Goal: Transaction & Acquisition: Purchase product/service

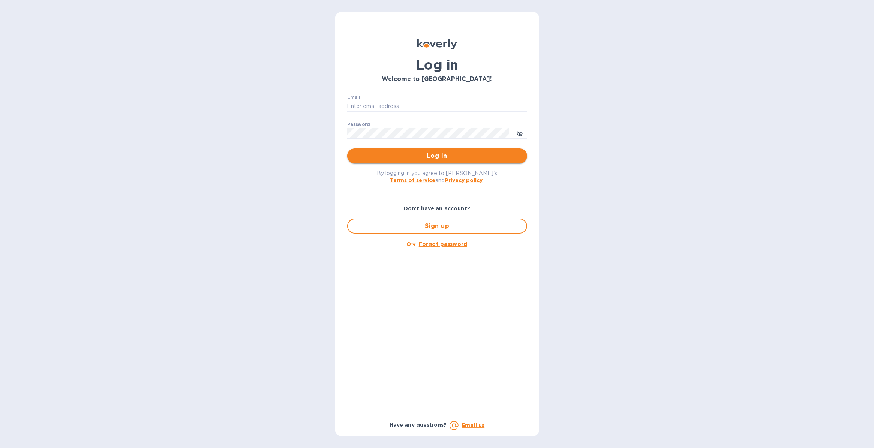
type input "[PERSON_NAME][EMAIL_ADDRESS][PERSON_NAME][DOMAIN_NAME]"
click at [404, 154] on span "Log in" at bounding box center [437, 156] width 168 height 9
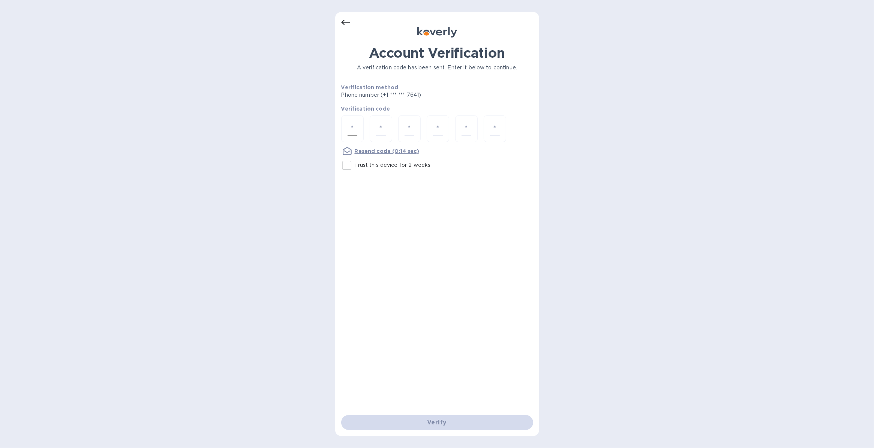
click at [349, 126] on input "number" at bounding box center [353, 129] width 10 height 14
type input "9"
type input "3"
type input "8"
type input "0"
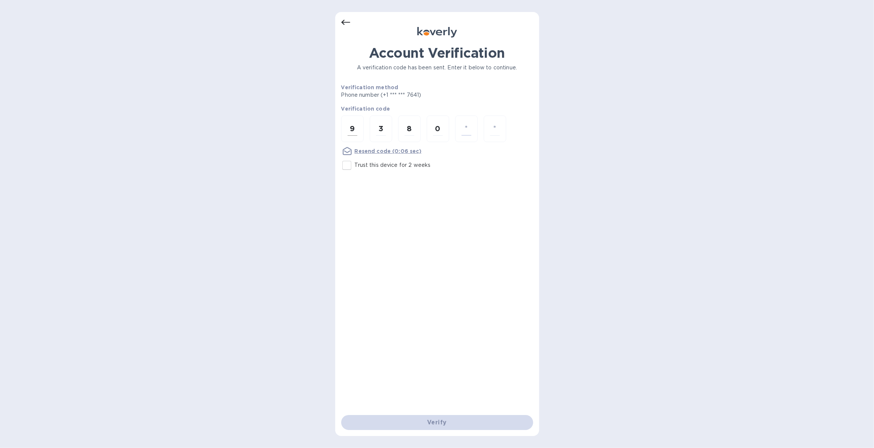
type input "8"
type input "2"
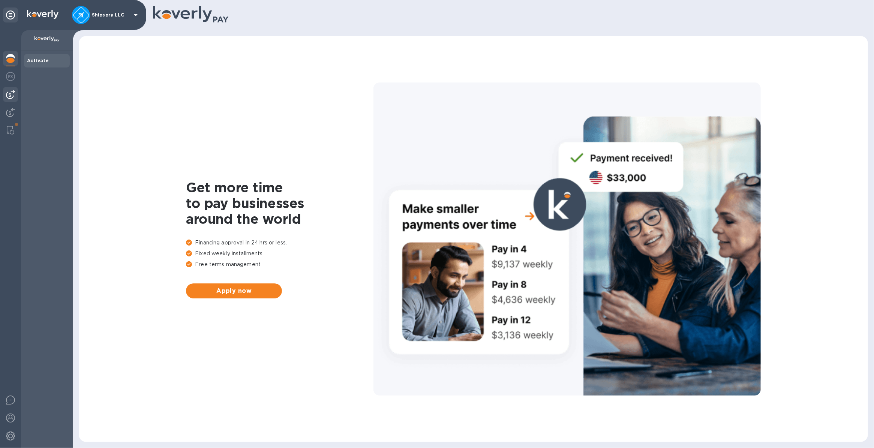
click at [10, 95] on img at bounding box center [10, 94] width 9 height 9
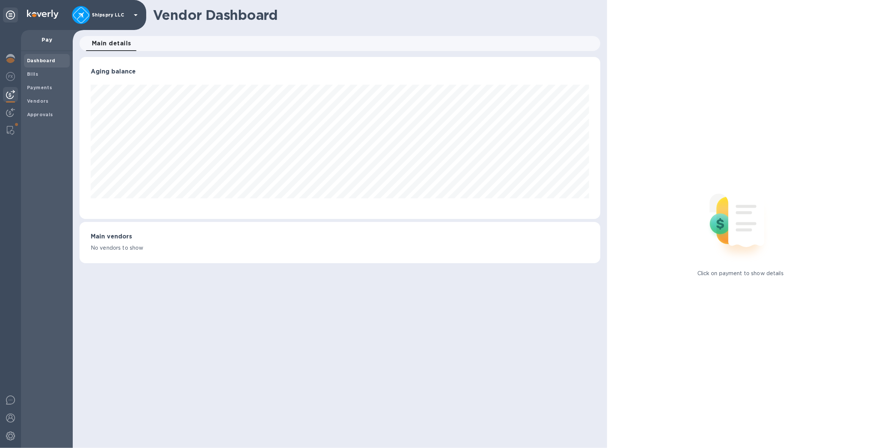
scroll to position [162, 521]
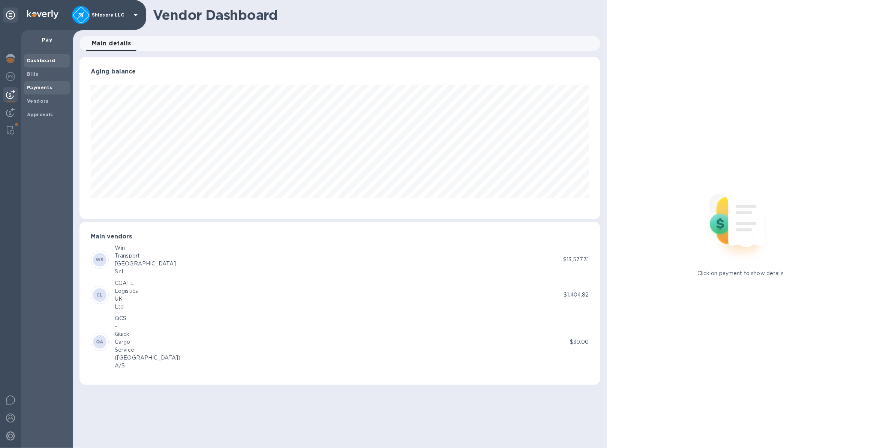
click at [28, 89] on b "Payments" at bounding box center [39, 88] width 25 height 6
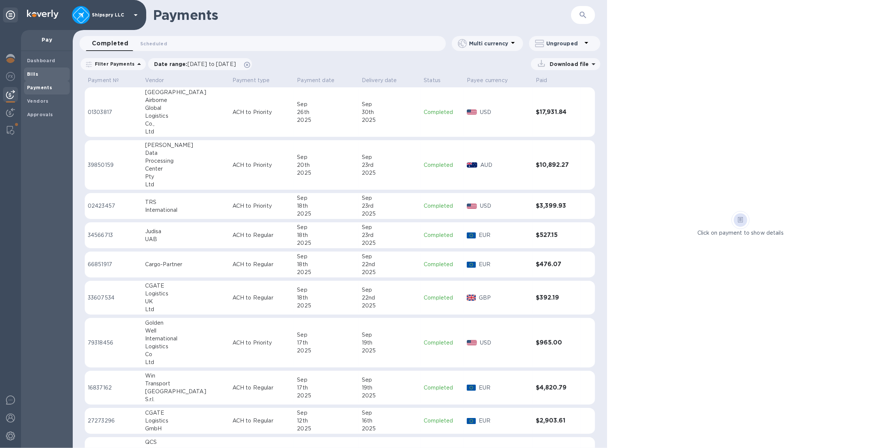
click at [32, 72] on b "Bills" at bounding box center [32, 74] width 11 height 6
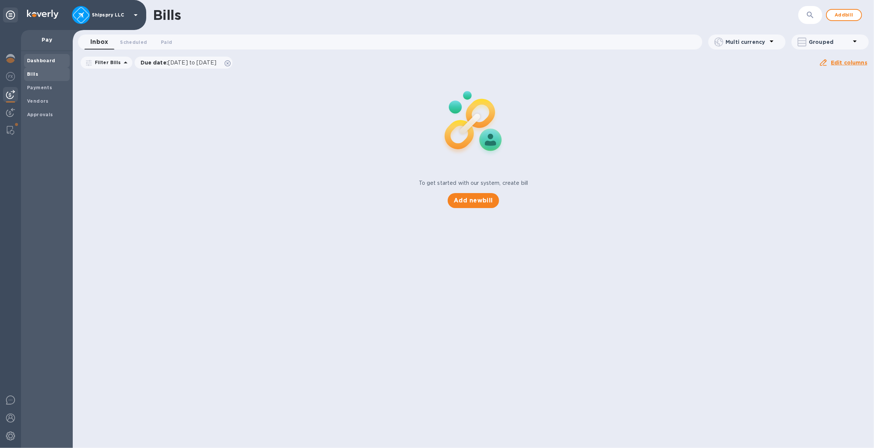
click at [32, 60] on b "Dashboard" at bounding box center [41, 61] width 29 height 6
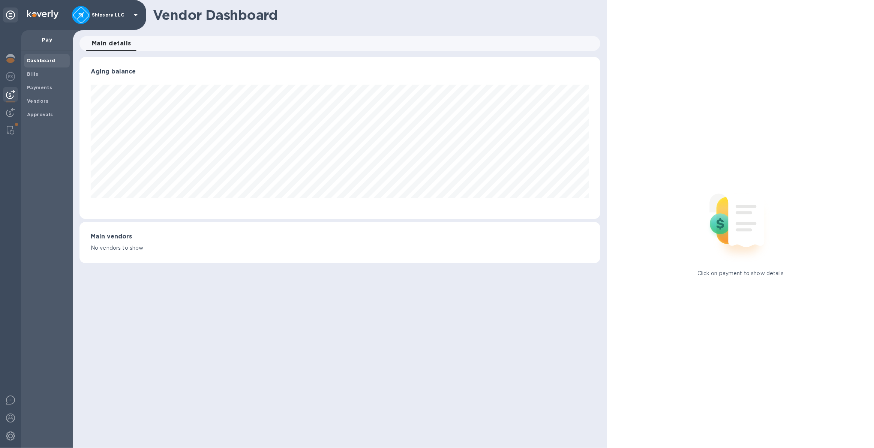
scroll to position [162, 521]
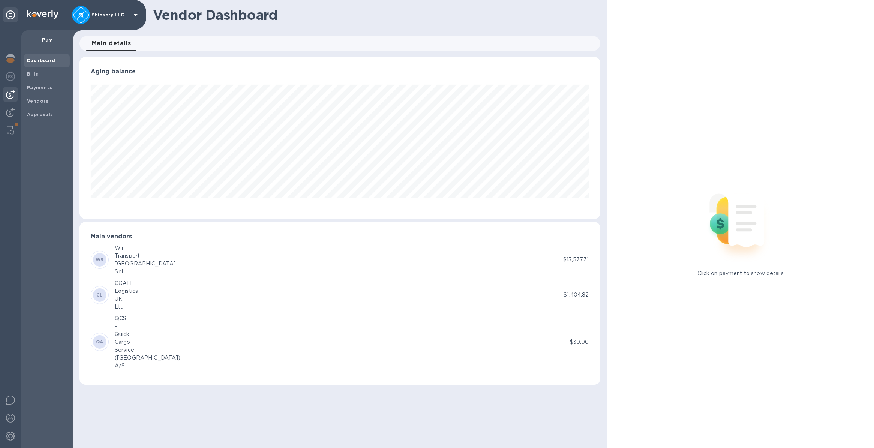
click at [150, 254] on div "WS Win Transport Italy S.r.l." at bounding box center [327, 260] width 473 height 32
click at [572, 262] on p "$13,577.31" at bounding box center [576, 260] width 26 height 8
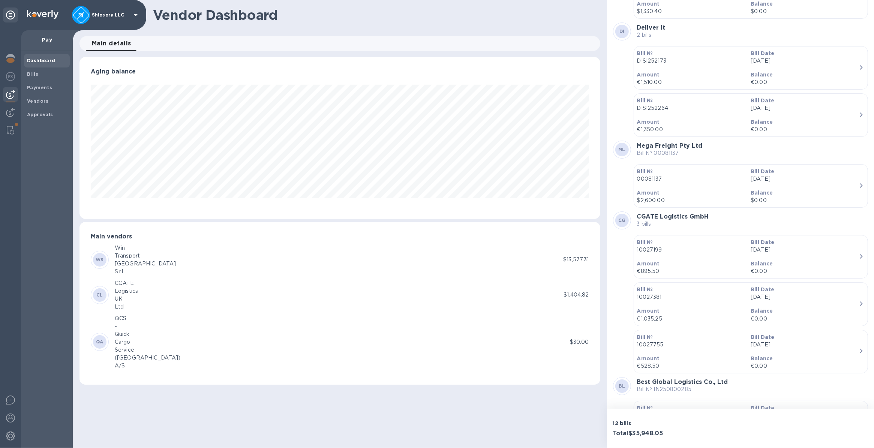
scroll to position [333, 0]
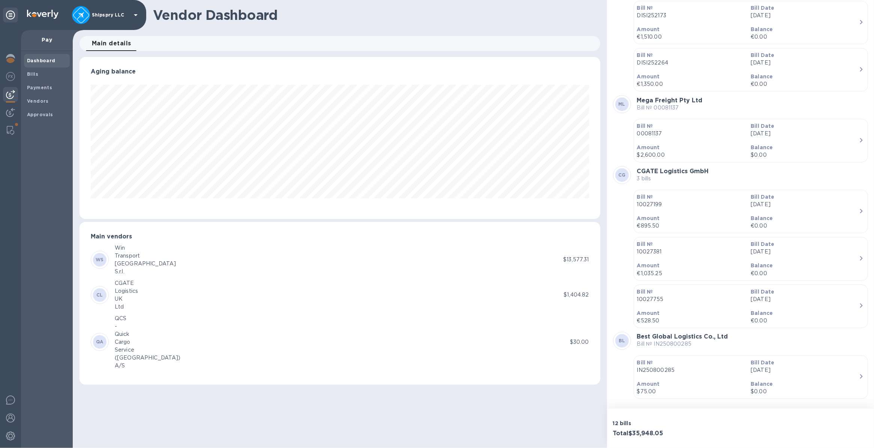
click at [147, 248] on div "WS Win Transport Italy S.r.l." at bounding box center [327, 260] width 473 height 32
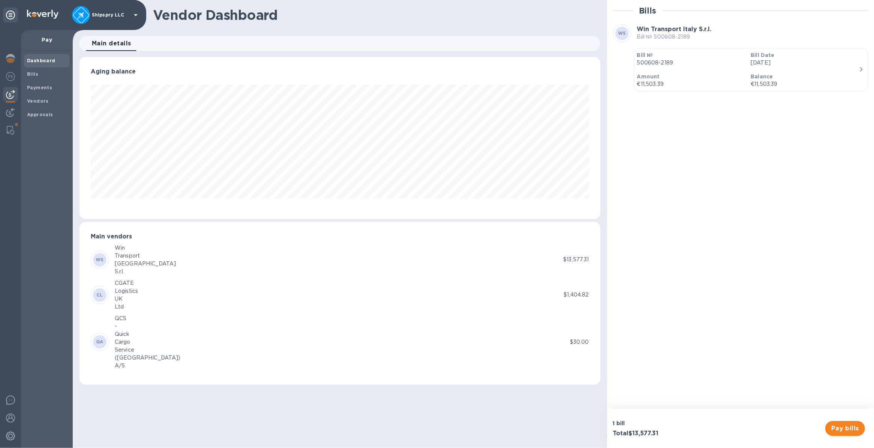
click at [830, 75] on p "Balance" at bounding box center [805, 77] width 108 height 8
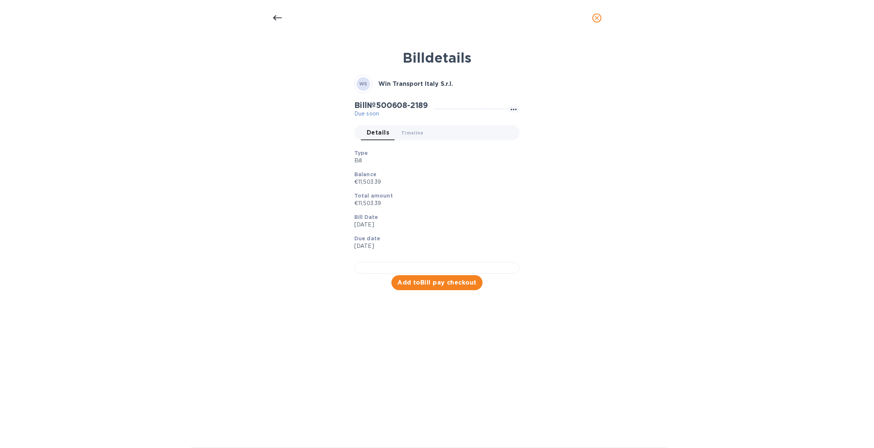
scroll to position [82, 0]
click at [421, 287] on span "Add to Bill pay checkout" at bounding box center [437, 282] width 79 height 9
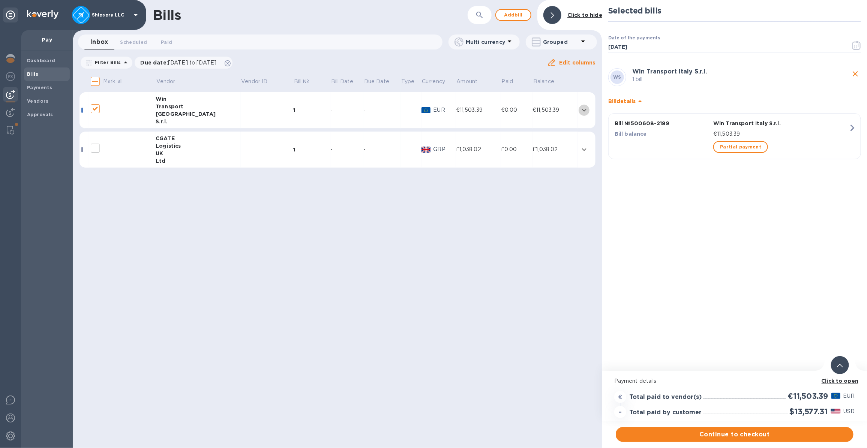
click at [586, 110] on icon "expand row" at bounding box center [584, 110] width 9 height 9
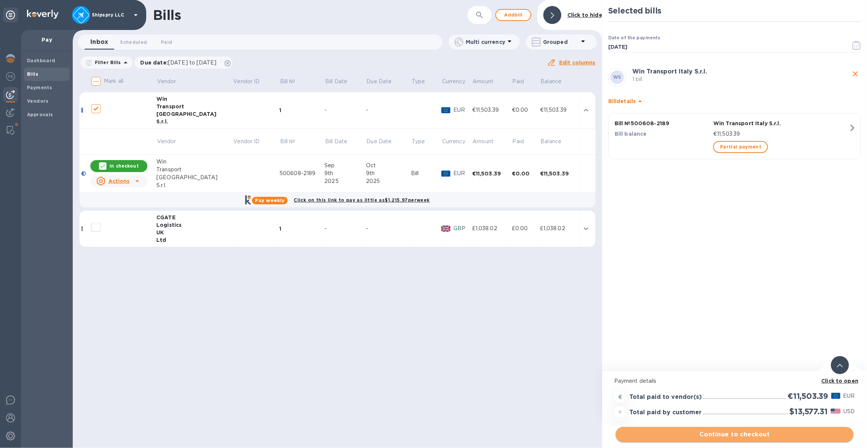
click at [741, 430] on button "Continue to checkout" at bounding box center [735, 434] width 238 height 15
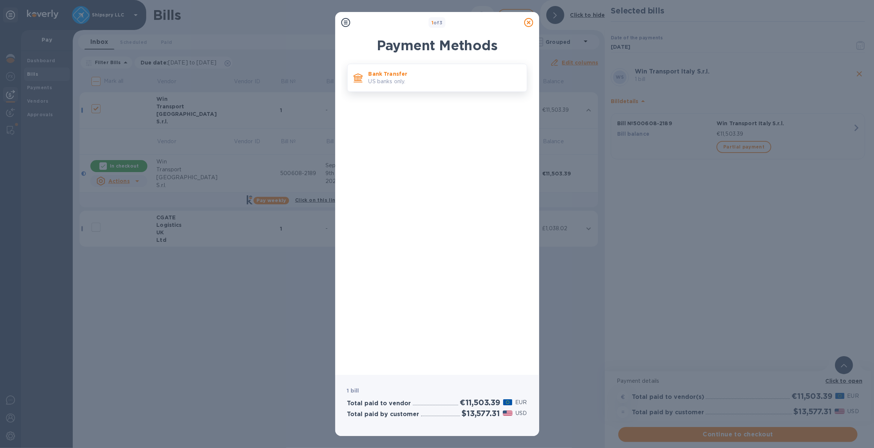
click at [387, 74] on p "Bank Transfer" at bounding box center [445, 74] width 152 height 8
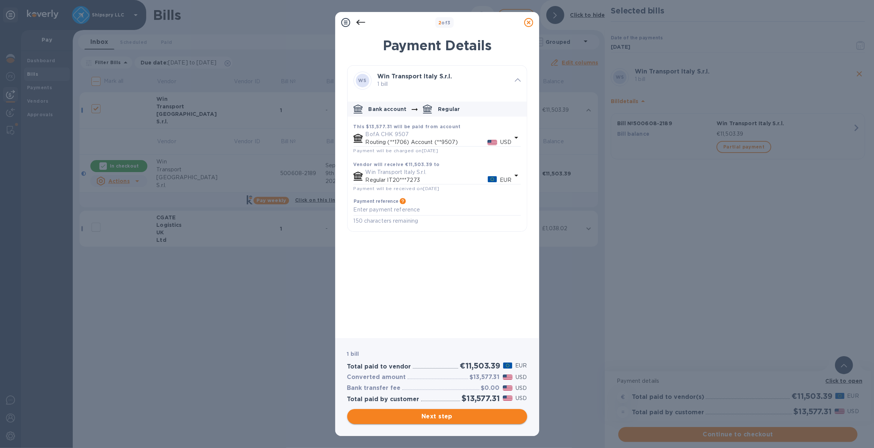
click at [428, 414] on span "Next step" at bounding box center [437, 416] width 168 height 9
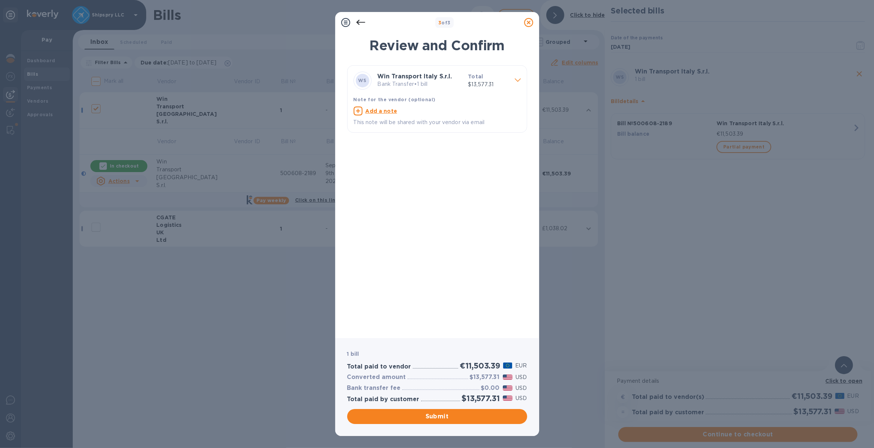
click at [385, 112] on u "Add a note" at bounding box center [382, 111] width 32 height 6
click at [385, 112] on textarea at bounding box center [431, 112] width 155 height 6
type textarea "shipspry llc USA"
click at [418, 425] on div "Submit" at bounding box center [437, 417] width 183 height 18
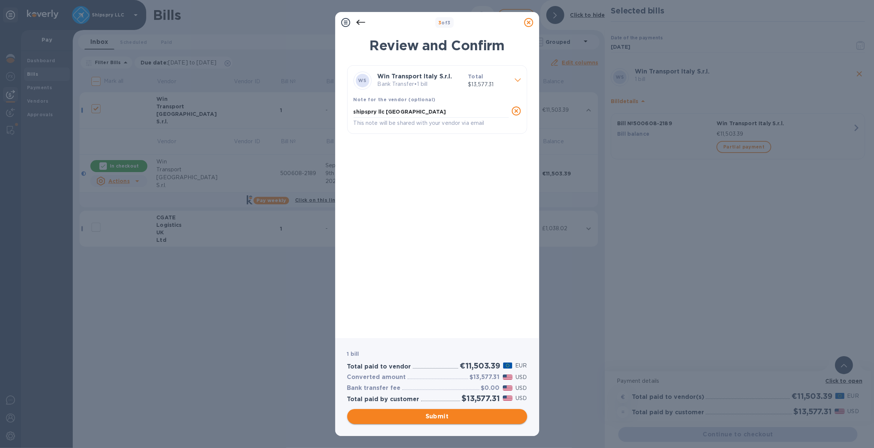
click at [416, 419] on span "Submit" at bounding box center [437, 416] width 168 height 9
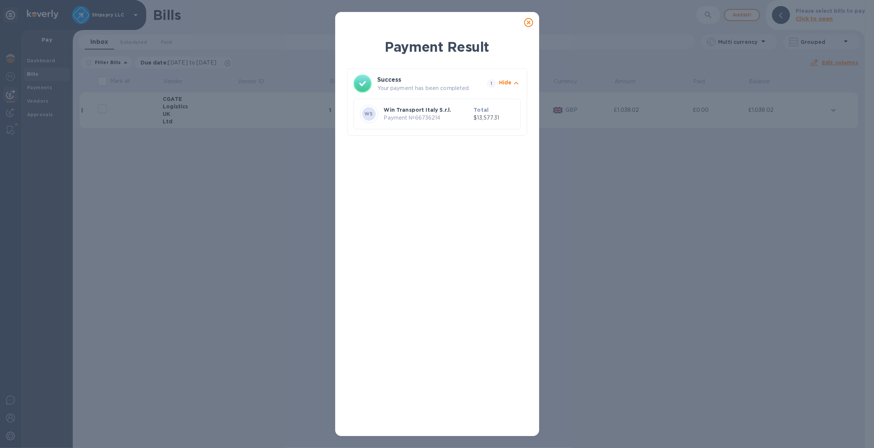
click at [530, 25] on icon at bounding box center [528, 22] width 9 height 9
